Goal: Information Seeking & Learning: Learn about a topic

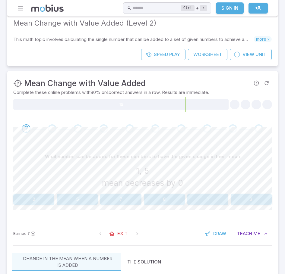
scroll to position [60, 0]
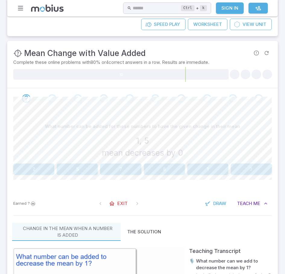
click at [195, 172] on button "1" at bounding box center [207, 169] width 41 height 11
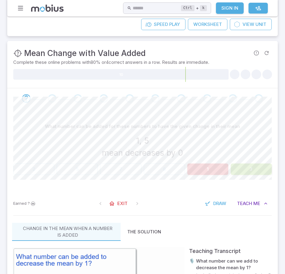
click at [256, 168] on button "3" at bounding box center [251, 169] width 41 height 11
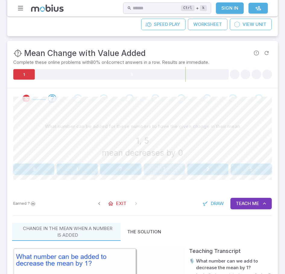
click at [165, 170] on button "3" at bounding box center [164, 169] width 41 height 11
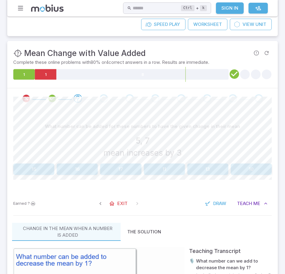
click at [212, 175] on div "What number can be added for these numbers to have the given change in their me…" at bounding box center [142, 150] width 258 height 83
click at [162, 174] on button "11" at bounding box center [164, 169] width 41 height 11
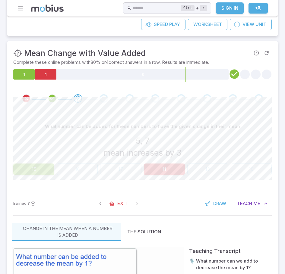
click at [39, 171] on button "15" at bounding box center [33, 169] width 41 height 11
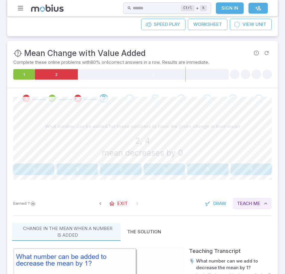
click at [258, 200] on button "Teach Me" at bounding box center [252, 203] width 39 height 11
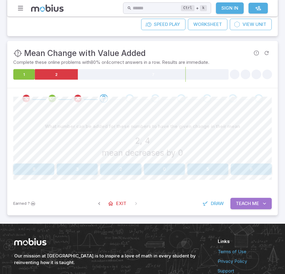
click at [253, 204] on span "Me" at bounding box center [255, 204] width 7 height 7
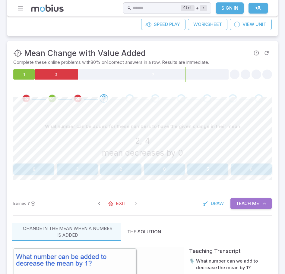
click at [253, 203] on span "Me" at bounding box center [255, 204] width 7 height 7
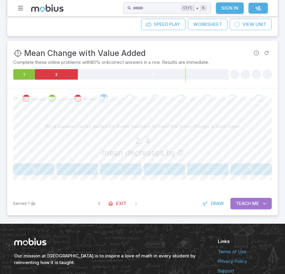
click at [258, 202] on span "Me" at bounding box center [255, 204] width 7 height 7
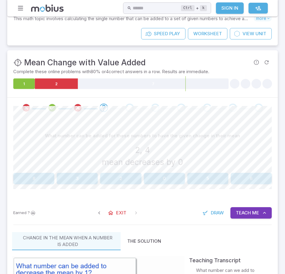
scroll to position [48, 0]
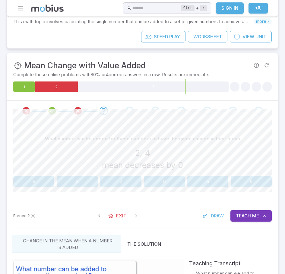
click at [215, 179] on button "5" at bounding box center [207, 181] width 41 height 11
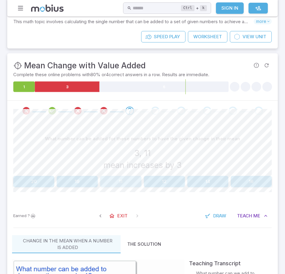
click at [111, 184] on button "11" at bounding box center [120, 181] width 41 height 11
click at [219, 183] on button "12" at bounding box center [207, 181] width 41 height 11
click at [80, 183] on button "14" at bounding box center [77, 181] width 41 height 11
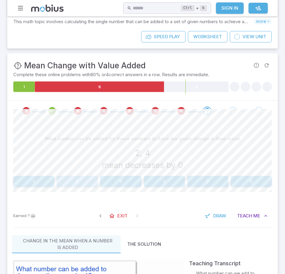
click at [80, 183] on button "5" at bounding box center [77, 181] width 41 height 11
click at [103, 183] on button "7" at bounding box center [120, 181] width 41 height 11
click at [89, 183] on button "16" at bounding box center [77, 181] width 41 height 11
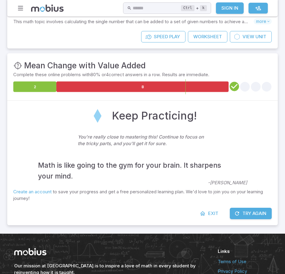
click at [246, 212] on button "Try Again" at bounding box center [251, 213] width 42 height 11
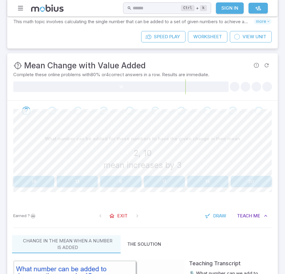
click at [180, 186] on button "11" at bounding box center [164, 181] width 41 height 11
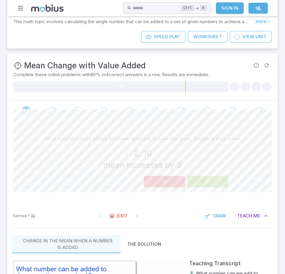
click at [204, 184] on button "15" at bounding box center [207, 181] width 41 height 11
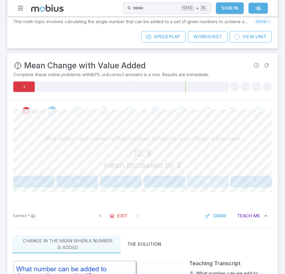
click at [201, 179] on button "18" at bounding box center [207, 181] width 41 height 11
